Goal: Browse casually

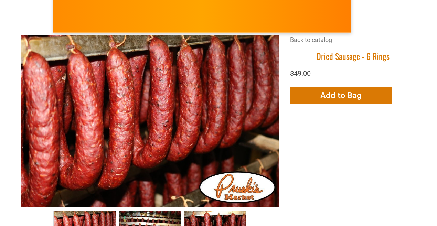
scroll to position [109, 0]
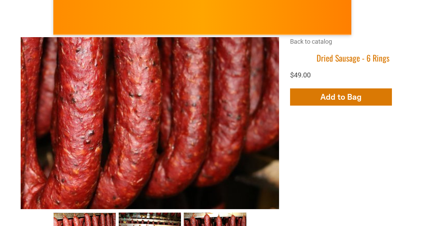
click at [241, 112] on div at bounding box center [57, 133] width 516 height 344
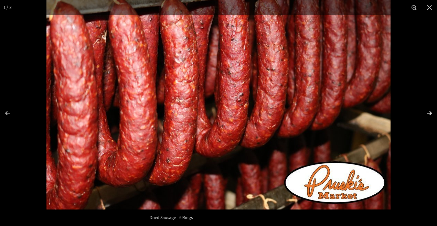
click at [429, 112] on div "Images Gallery" at bounding box center [425, 113] width 24 height 34
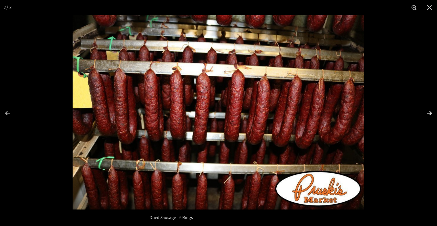
click at [429, 112] on div "Images Gallery" at bounding box center [425, 113] width 24 height 34
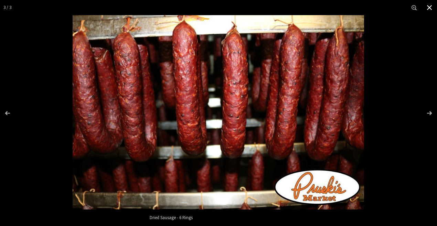
click at [430, 7] on button "Close" at bounding box center [428, 7] width 15 height 15
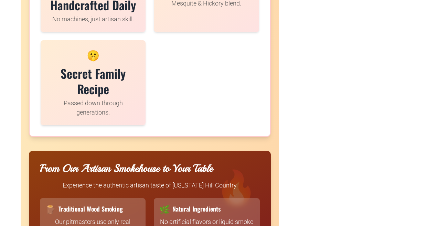
scroll to position [1440, 0]
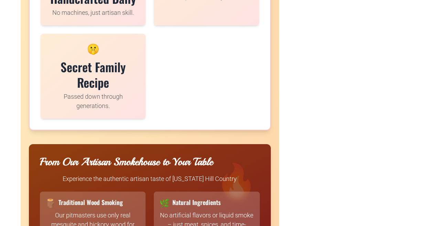
click at [91, 65] on h3 "Secret Family Recipe" at bounding box center [93, 74] width 88 height 31
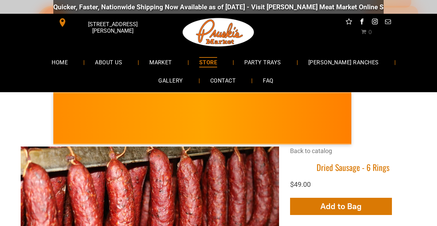
scroll to position [0, 0]
